Goal: Task Accomplishment & Management: Use online tool/utility

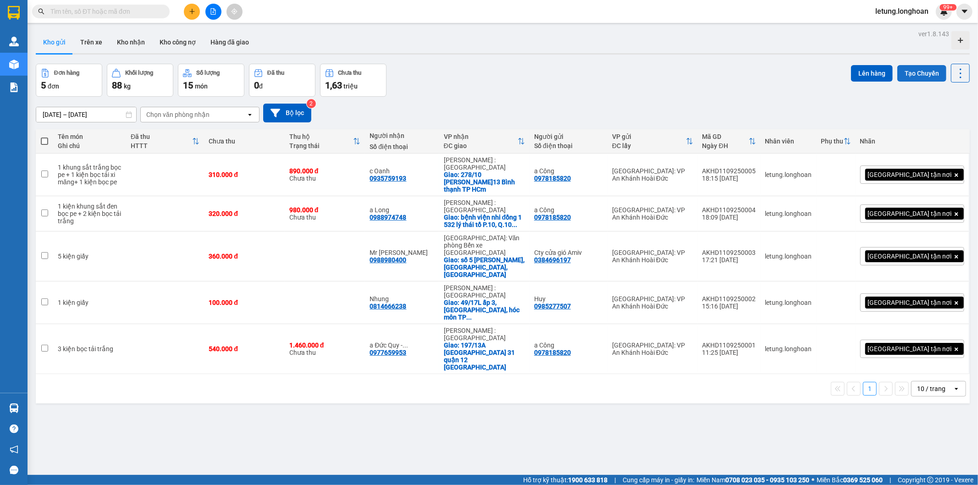
click at [924, 72] on button "Tạo Chuyến" at bounding box center [921, 73] width 49 height 17
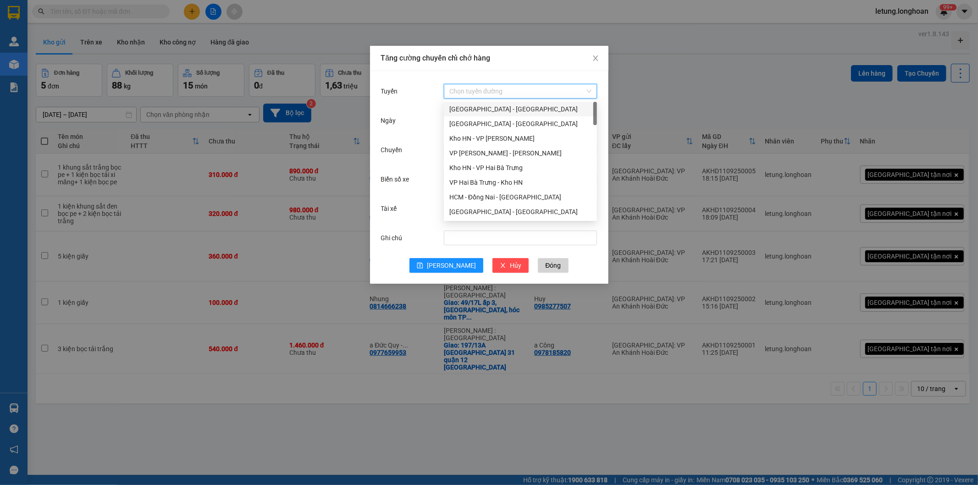
click at [469, 88] on input "Tuyến" at bounding box center [517, 91] width 136 height 14
click at [477, 150] on div "VP [PERSON_NAME] - [PERSON_NAME]" at bounding box center [520, 153] width 142 height 10
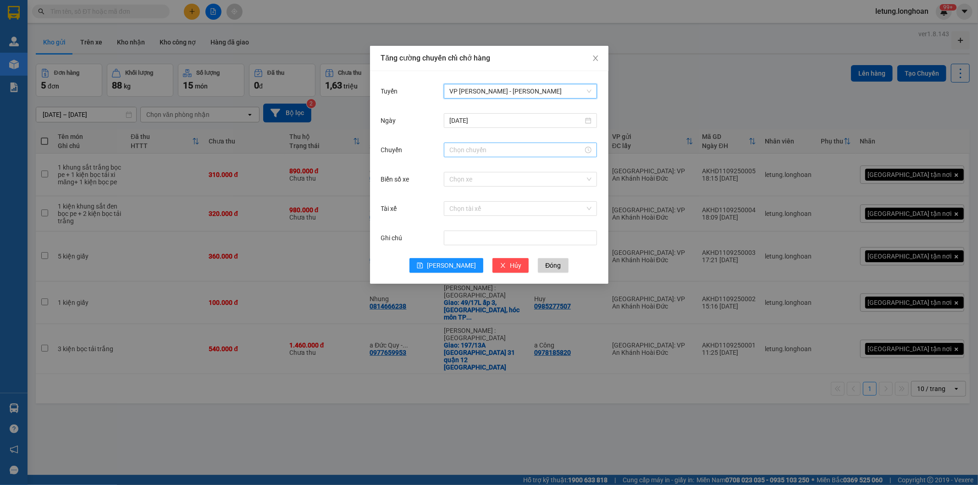
click at [464, 147] on input "Chuyến" at bounding box center [516, 150] width 134 height 10
click at [456, 221] on div "20" at bounding box center [457, 220] width 26 height 13
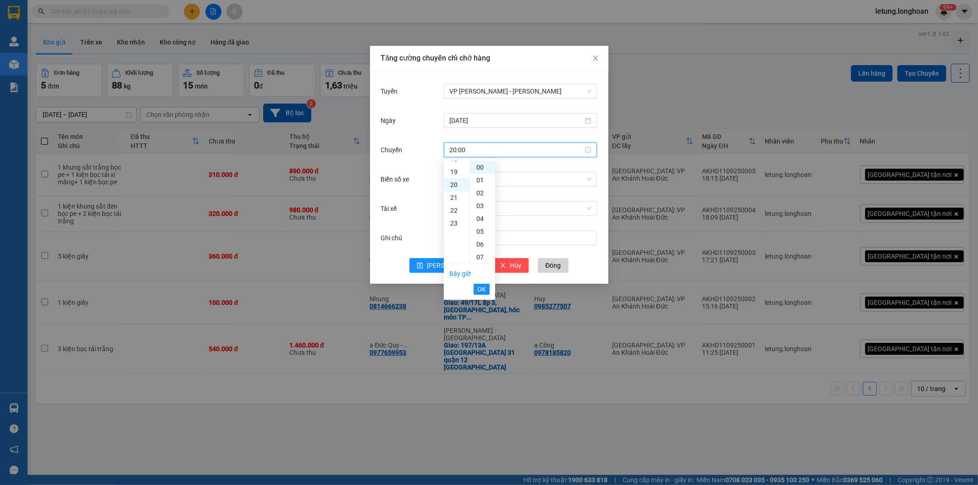
scroll to position [257, 0]
click at [482, 294] on span "OK" at bounding box center [481, 289] width 9 height 10
type input "20:00"
click at [466, 180] on input "Biển số xe" at bounding box center [517, 179] width 136 height 14
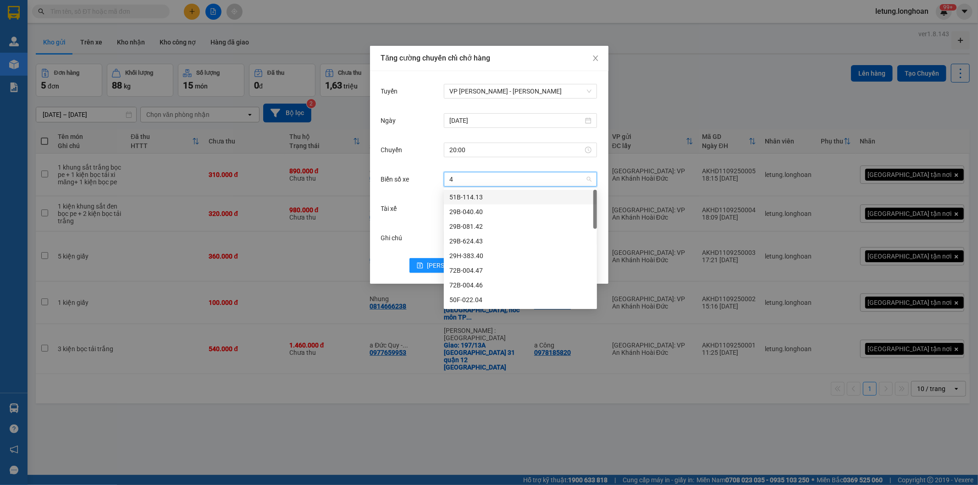
type input "44"
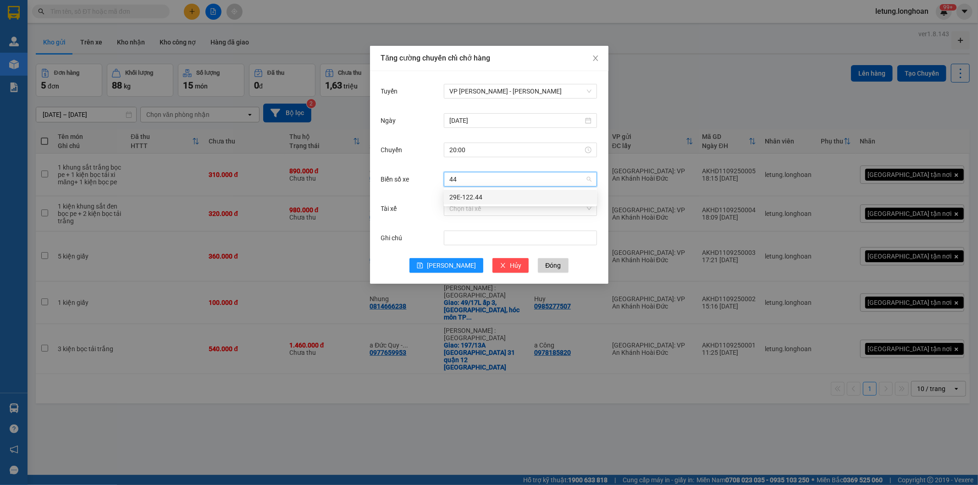
click at [491, 194] on div "29E-122.44" at bounding box center [520, 197] width 142 height 10
click at [479, 208] on input "Tài xế" at bounding box center [517, 209] width 136 height 14
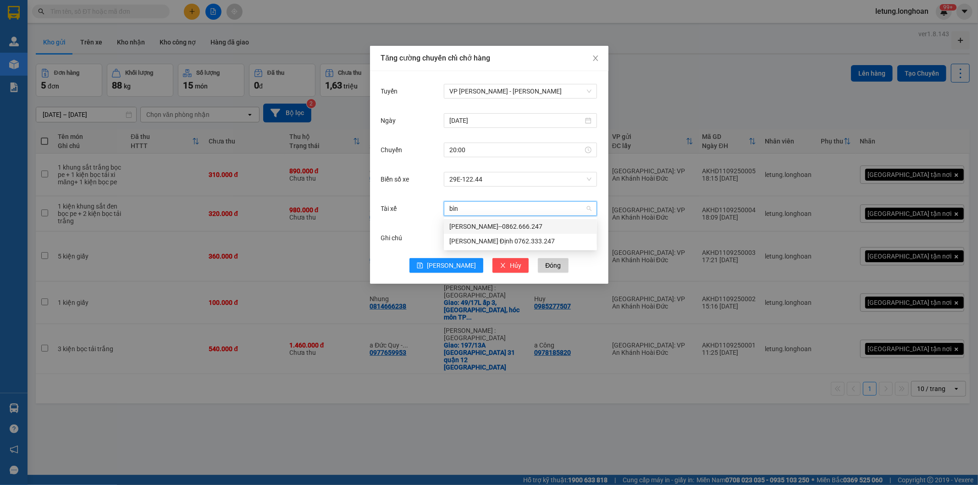
type input "bình"
click at [489, 223] on div "[PERSON_NAME]--0862.666.247" at bounding box center [520, 226] width 142 height 10
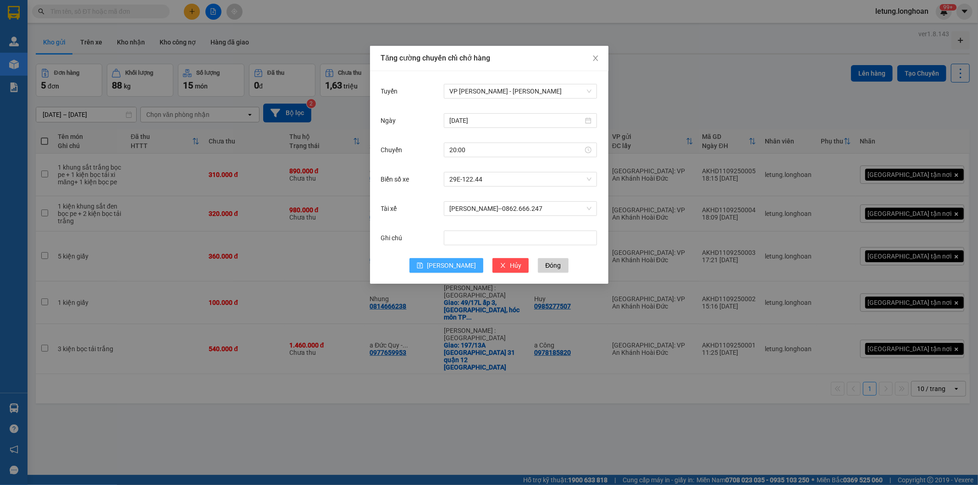
click at [447, 266] on span "[PERSON_NAME]" at bounding box center [451, 265] width 49 height 10
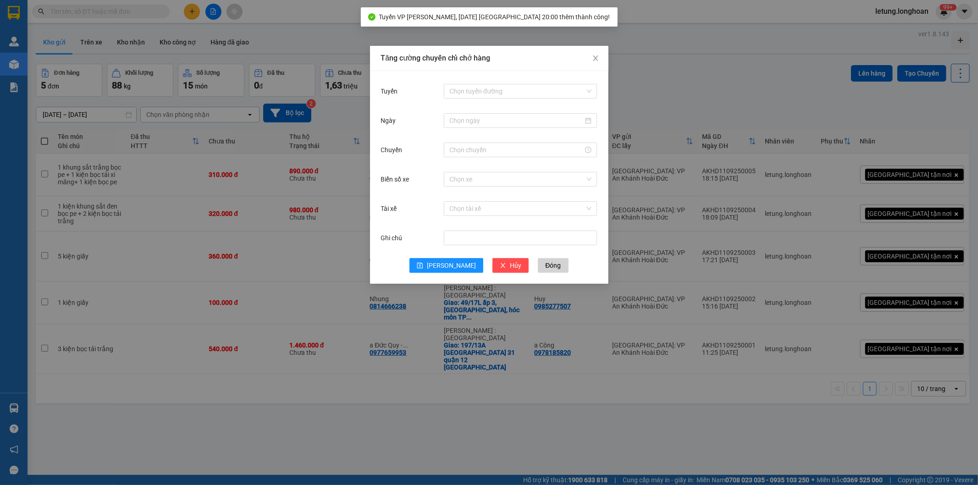
click at [724, 78] on div "Tăng cường chuyến chỉ chở hàng Tuyến Chọn tuyến đường Ngày Chuyến Biển số xe Ch…" at bounding box center [489, 242] width 978 height 485
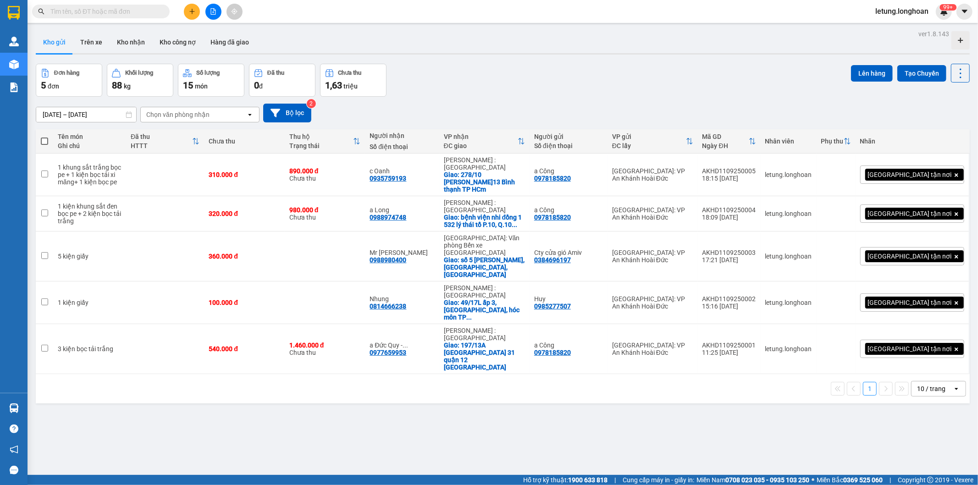
click at [44, 140] on span at bounding box center [44, 141] width 7 height 7
click at [44, 137] on input "checkbox" at bounding box center [44, 137] width 0 height 0
checkbox input "true"
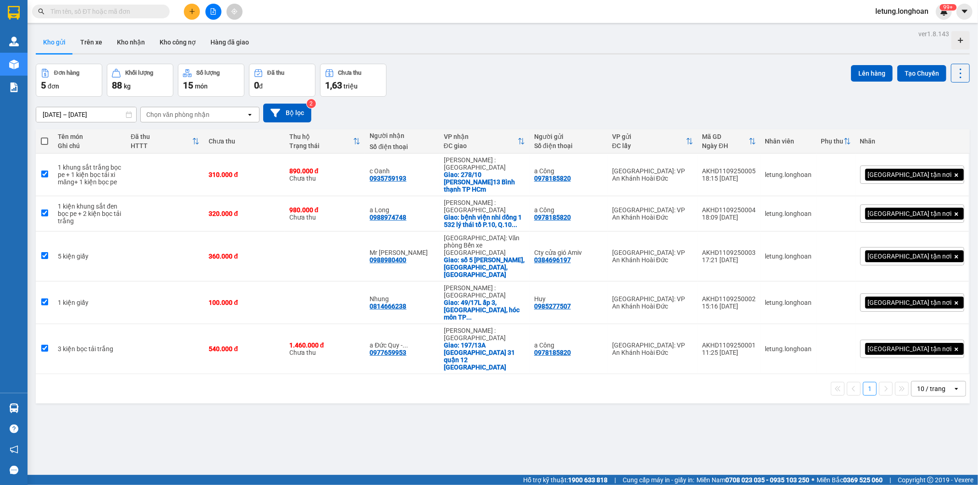
checkbox input "true"
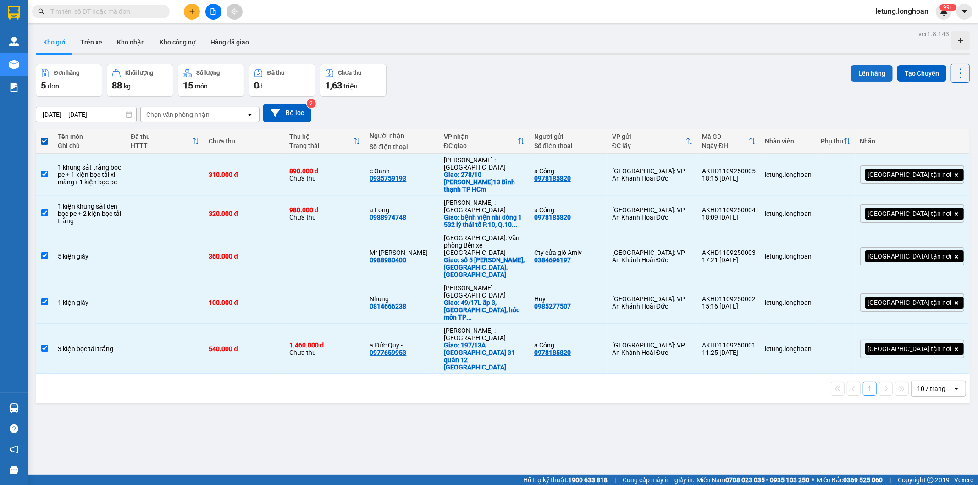
click at [856, 71] on button "Lên hàng" at bounding box center [872, 73] width 42 height 17
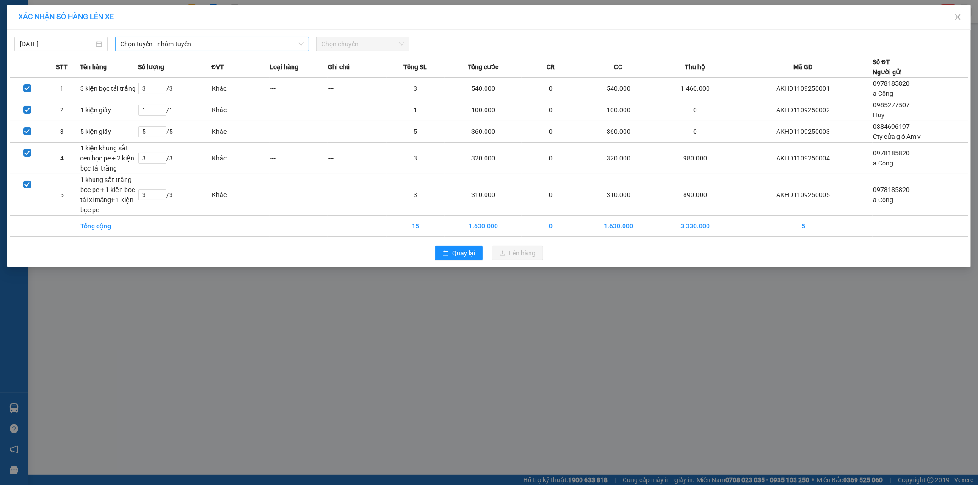
click at [157, 44] on span "Chọn tuyến - nhóm tuyến" at bounding box center [212, 44] width 183 height 14
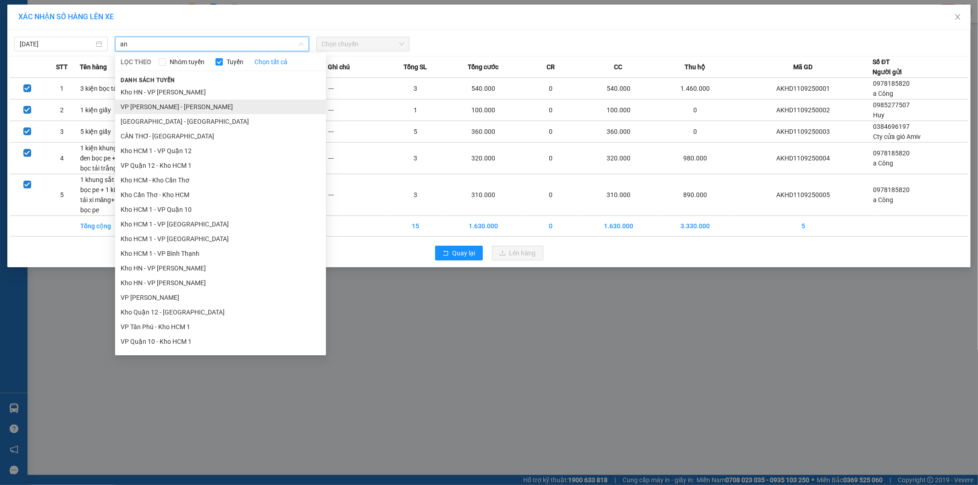
type input "an"
click at [167, 106] on li "VP [PERSON_NAME] - [PERSON_NAME]" at bounding box center [220, 106] width 211 height 15
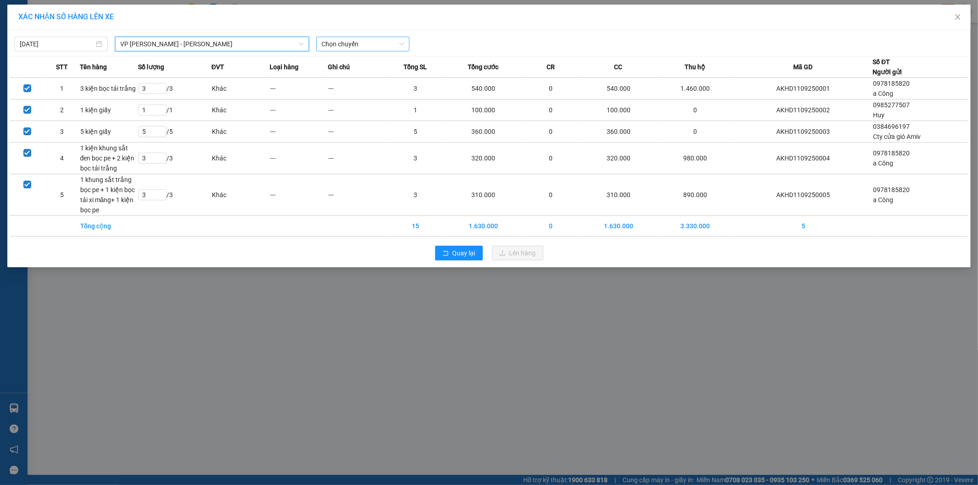
click at [355, 43] on span "Chọn chuyến" at bounding box center [363, 44] width 83 height 14
click at [359, 75] on div "20:00 (TC) - 29E-122.44" at bounding box center [358, 77] width 72 height 10
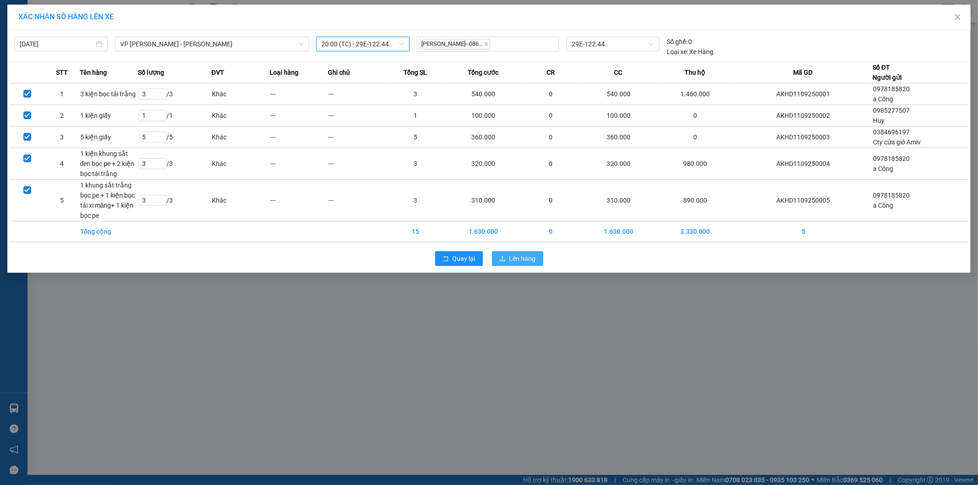
click at [526, 261] on span "Lên hàng" at bounding box center [522, 259] width 27 height 10
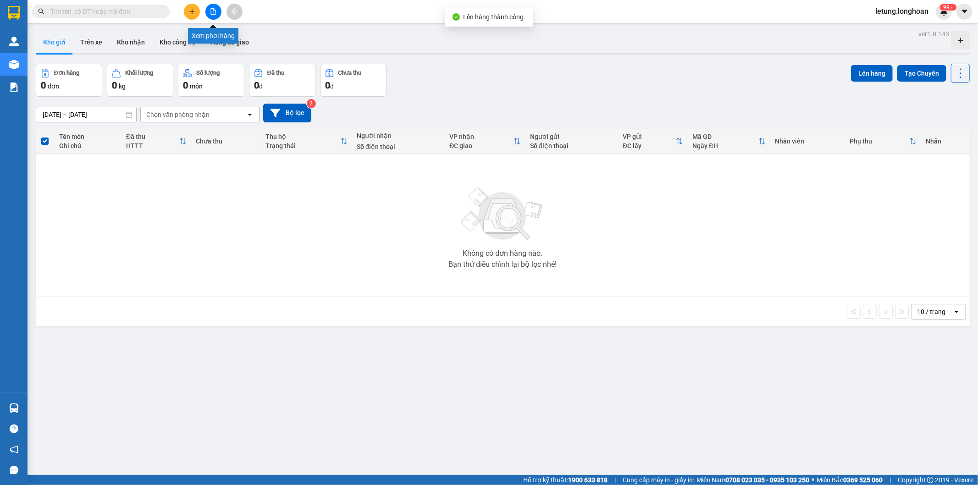
click at [212, 12] on icon "file-add" at bounding box center [213, 11] width 5 height 6
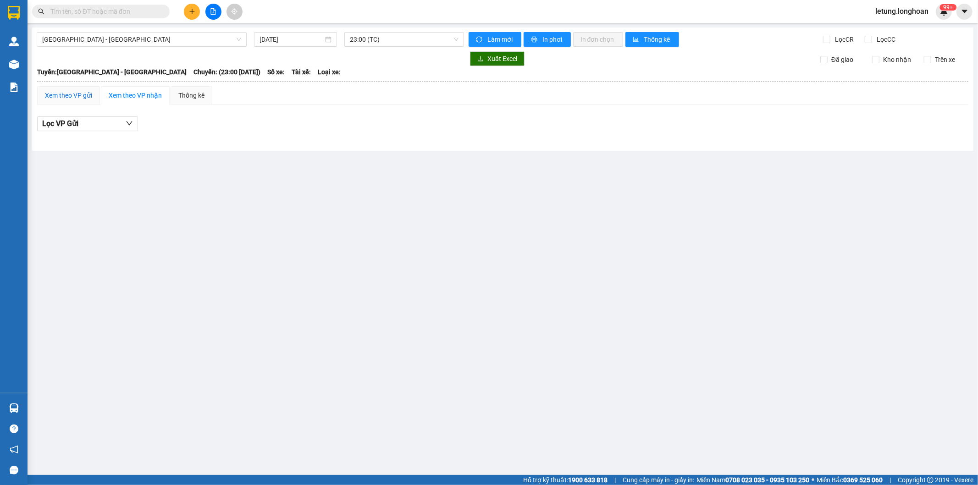
click at [65, 94] on div "Xem theo VP gửi" at bounding box center [68, 95] width 47 height 10
click at [214, 38] on span "[GEOGRAPHIC_DATA] - [GEOGRAPHIC_DATA]" at bounding box center [141, 40] width 199 height 14
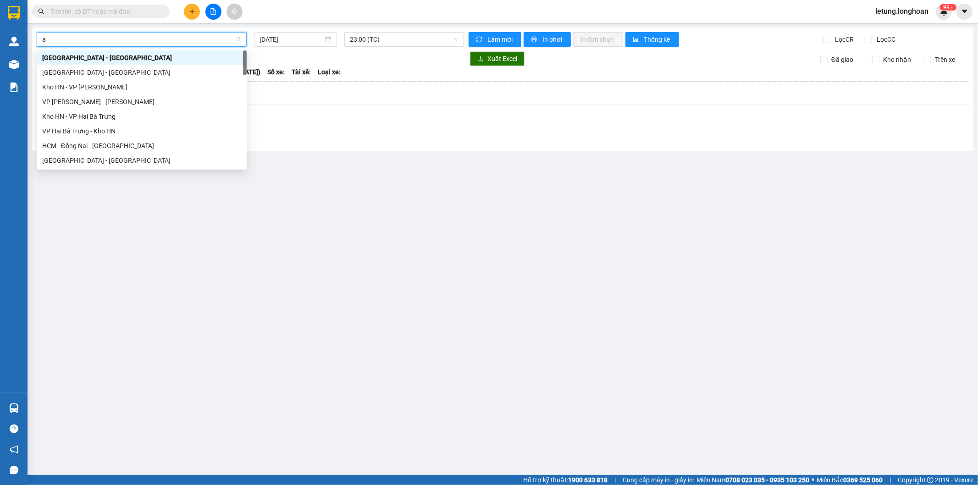
type input "an"
click at [121, 74] on div "VP [PERSON_NAME] - [PERSON_NAME]" at bounding box center [141, 72] width 199 height 10
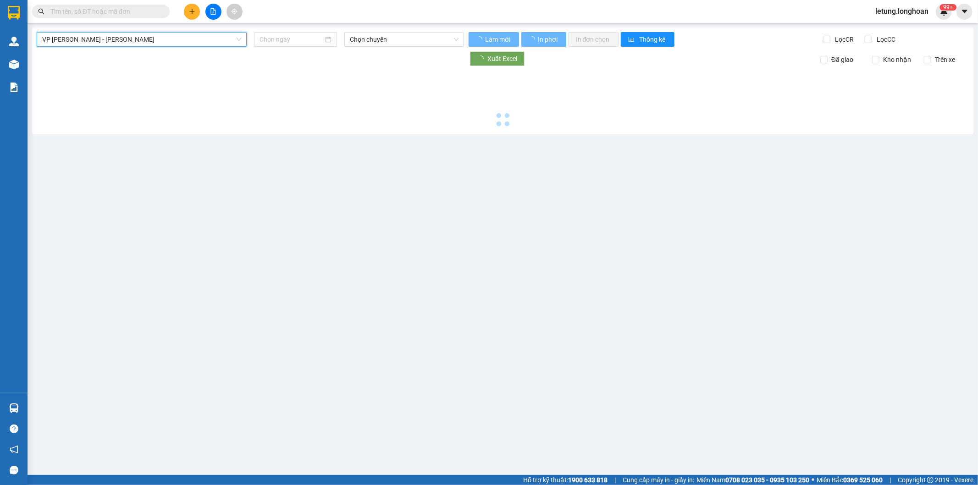
type input "[DATE]"
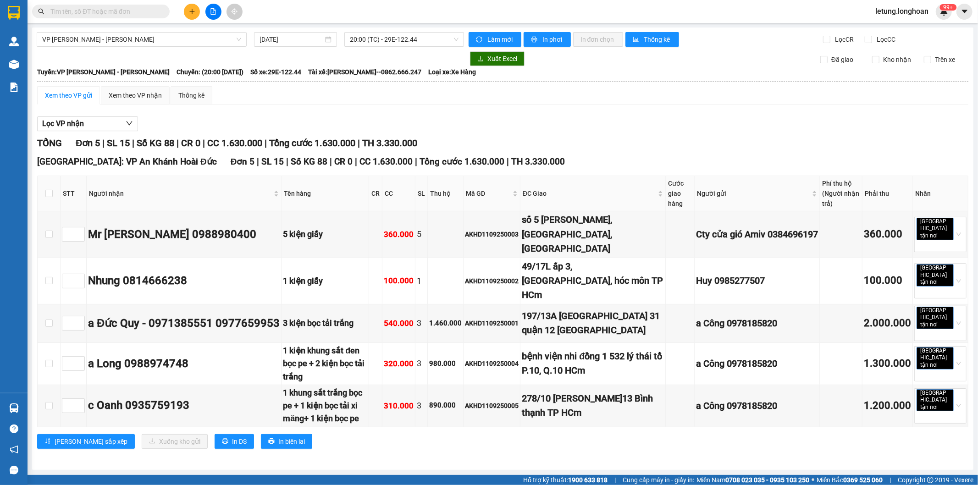
click at [64, 94] on div "Xem theo VP gửi" at bounding box center [68, 95] width 47 height 10
click at [551, 40] on span "In phơi" at bounding box center [552, 39] width 21 height 10
